Goal: Find contact information: Find contact information

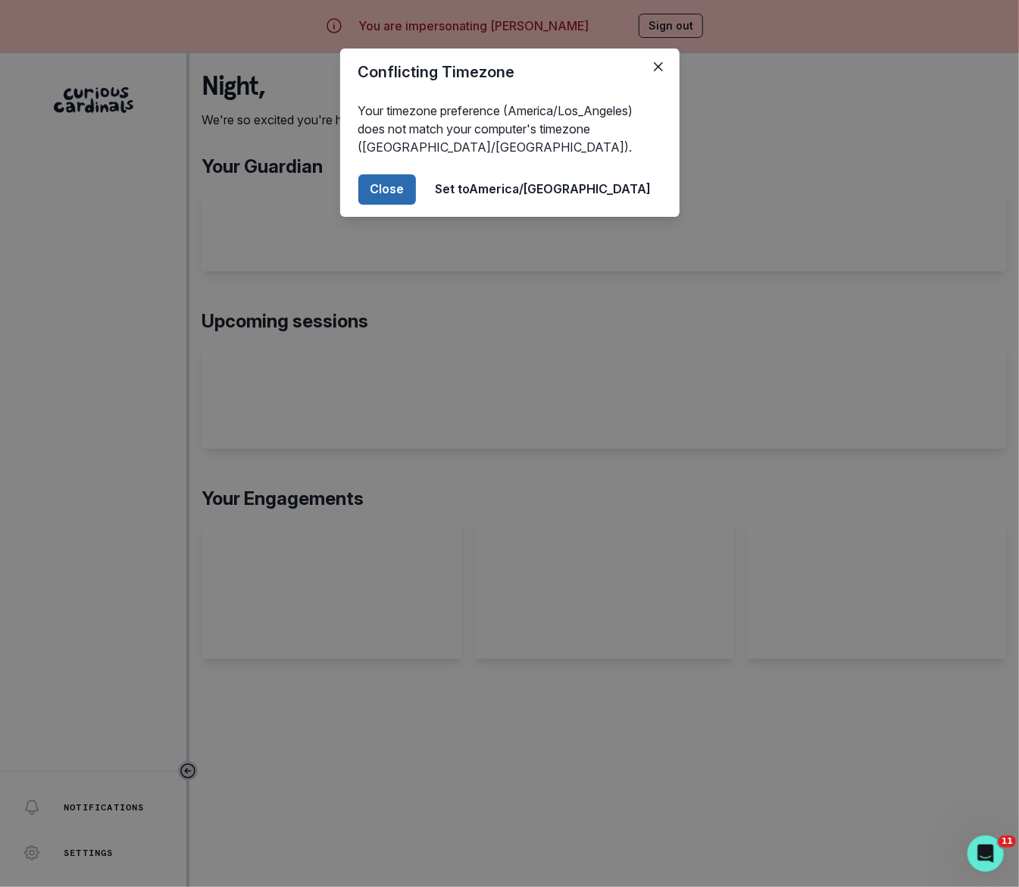
click at [416, 186] on button "Close" at bounding box center [387, 189] width 58 height 30
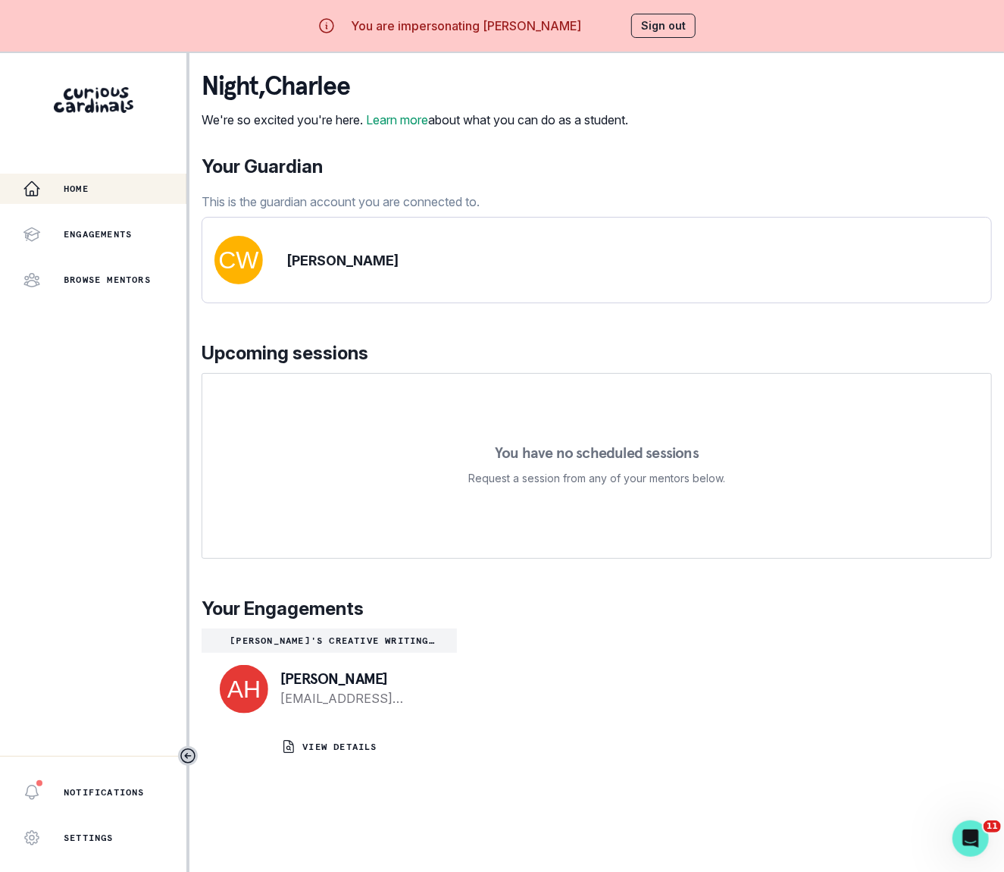
drag, startPoint x: 380, startPoint y: 702, endPoint x: 283, endPoint y: 704, distance: 96.3
click at [283, 686] on p "[PERSON_NAME]" at bounding box center [356, 678] width 152 height 15
copy p "[PERSON_NAME]"
drag, startPoint x: 279, startPoint y: 719, endPoint x: 419, endPoint y: 740, distance: 141.8
click at [417, 725] on div "[PERSON_NAME] [EMAIL_ADDRESS][DOMAIN_NAME]" at bounding box center [329, 689] width 255 height 73
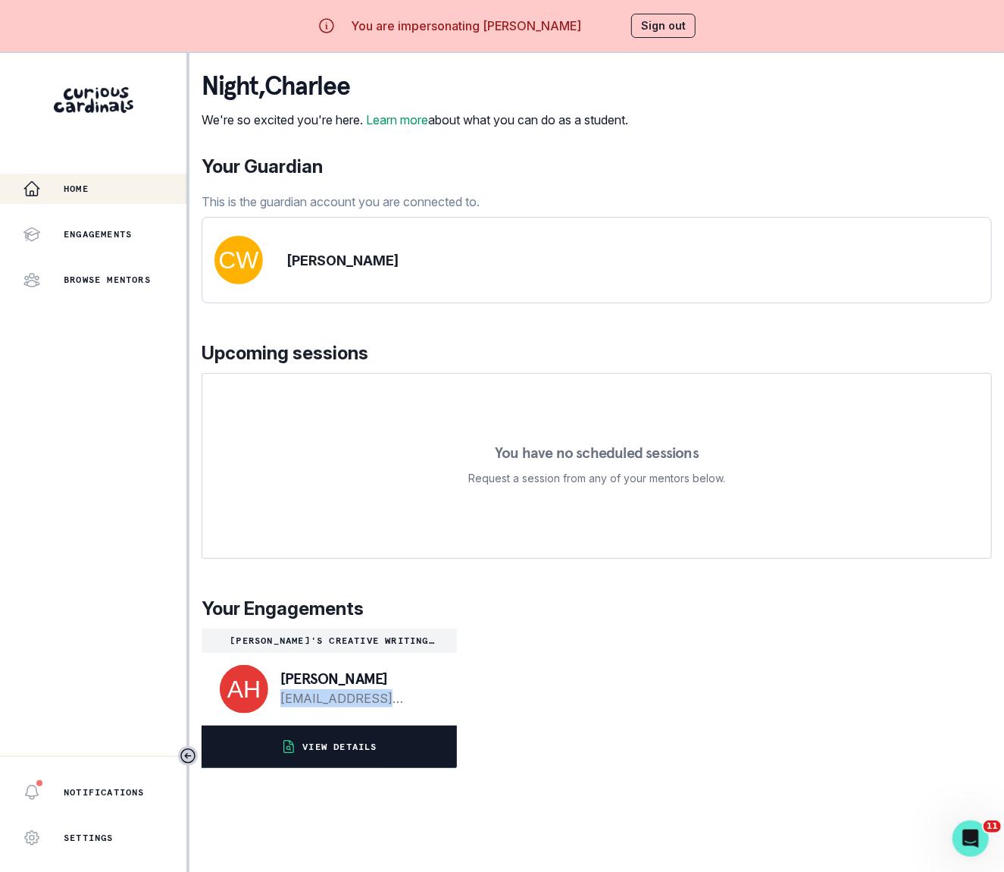
copy link "[EMAIL_ADDRESS][DOMAIN_NAME]"
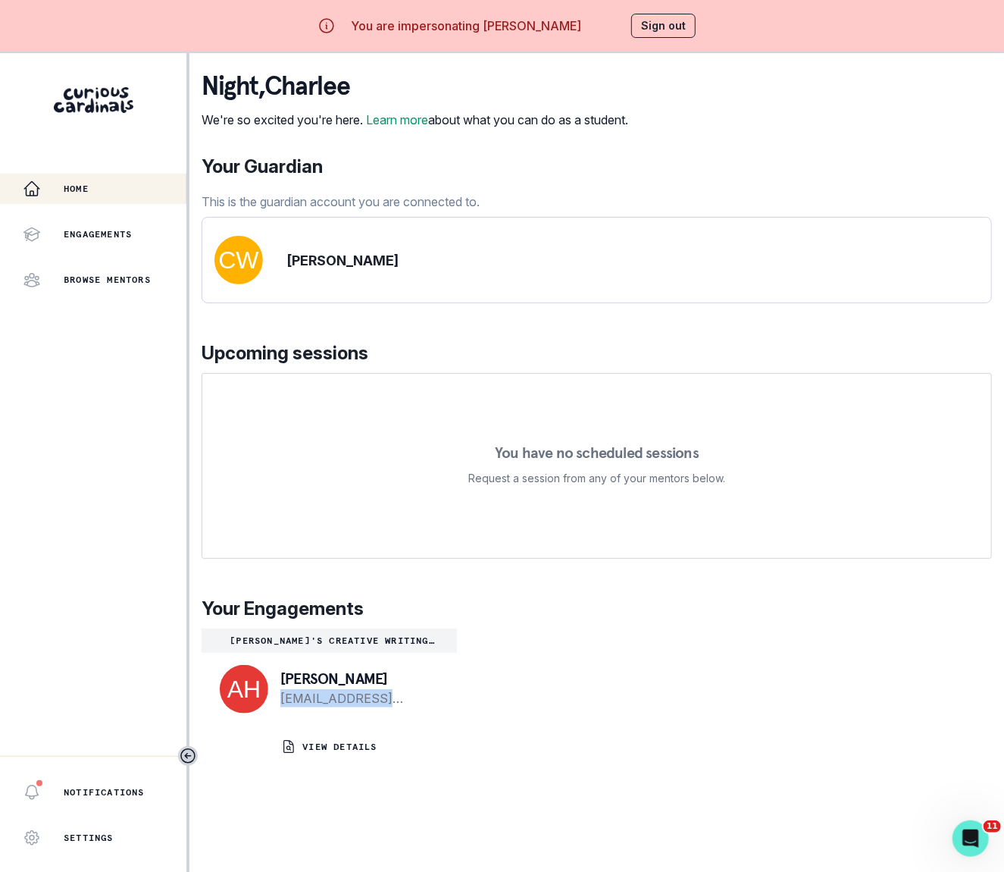
click at [661, 26] on button "Sign out" at bounding box center [663, 26] width 64 height 24
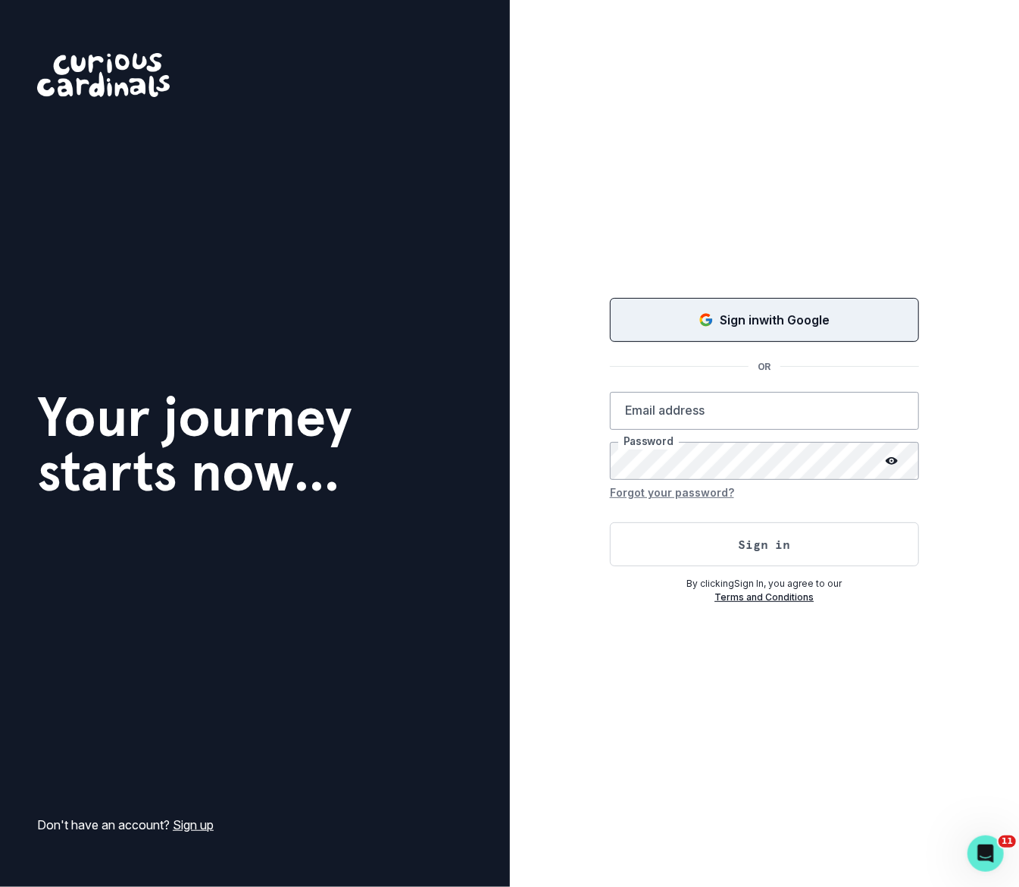
click at [691, 331] on button "Sign in with Google" at bounding box center [764, 320] width 309 height 44
